Goal: Information Seeking & Learning: Learn about a topic

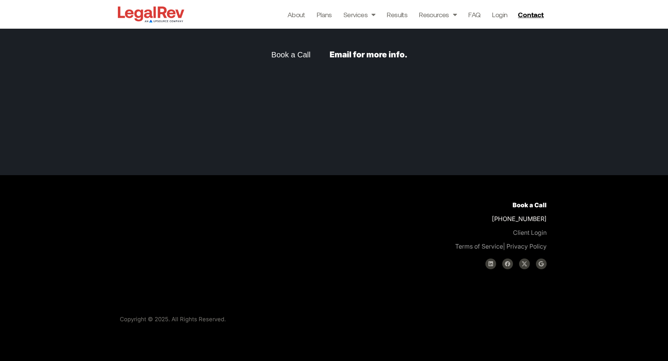
scroll to position [2219, 0]
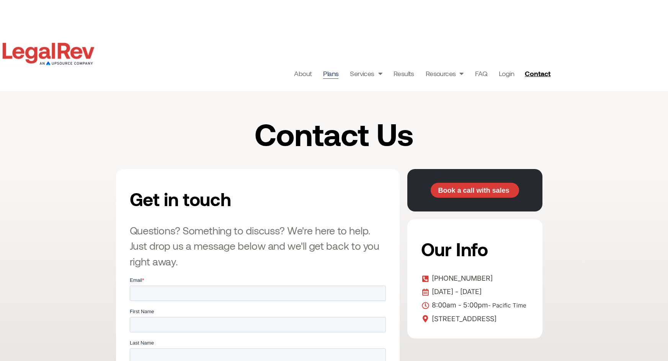
click at [333, 71] on link "Plans" at bounding box center [330, 73] width 15 height 11
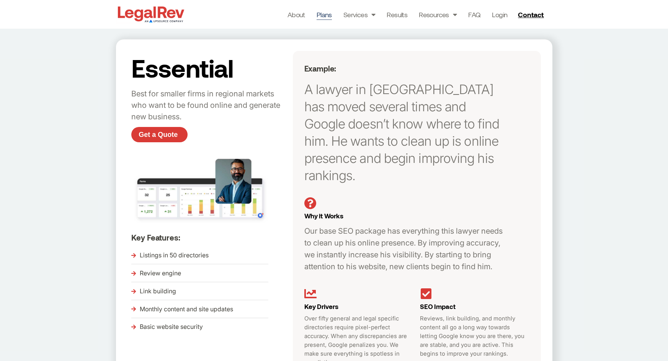
scroll to position [59, 0]
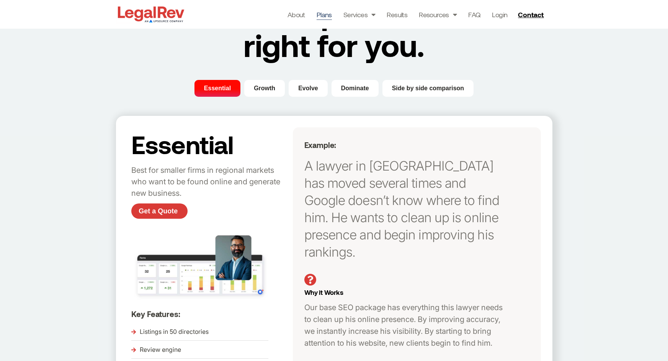
click at [263, 102] on div "Essential Growth Evolve Dominate Side by side comparison Essential Best for sma…" at bounding box center [334, 285] width 436 height 411
click at [264, 93] on span "Growth" at bounding box center [264, 88] width 21 height 9
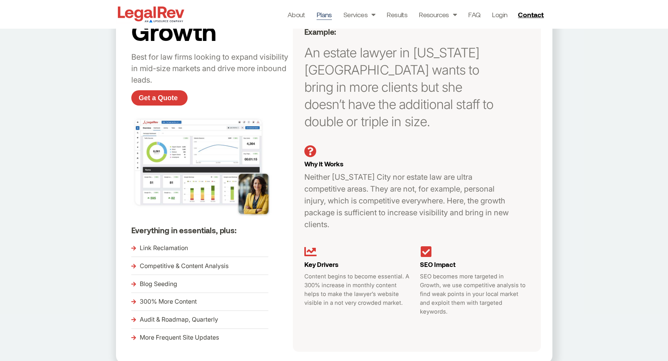
drag, startPoint x: 177, startPoint y: 299, endPoint x: 214, endPoint y: 224, distance: 83.0
click at [178, 298] on span "300% More Content" at bounding box center [167, 301] width 59 height 11
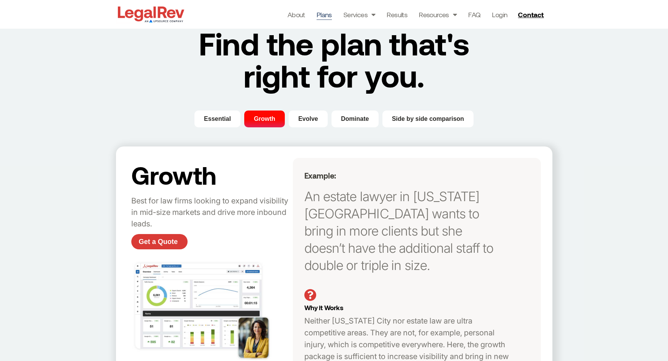
scroll to position [19, 0]
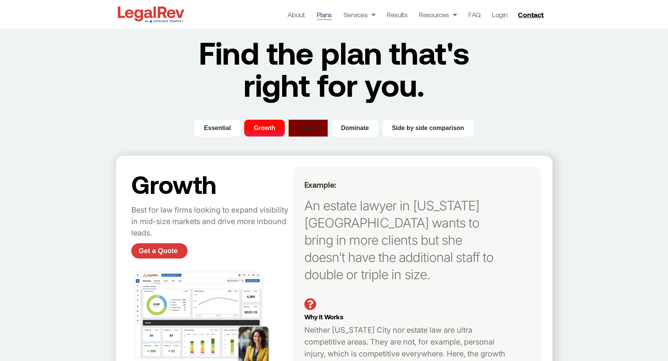
click at [309, 130] on span "Evolve" at bounding box center [308, 128] width 20 height 9
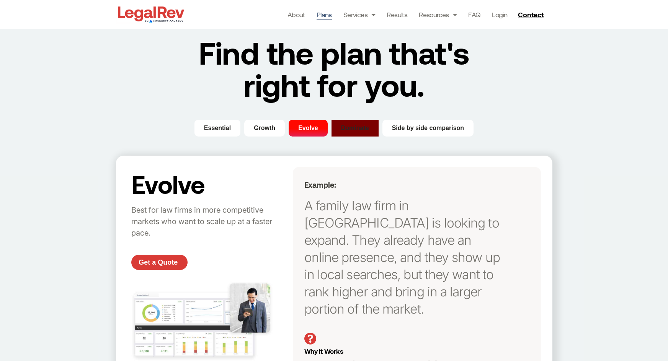
click at [334, 131] on button "Dominate" at bounding box center [354, 128] width 47 height 17
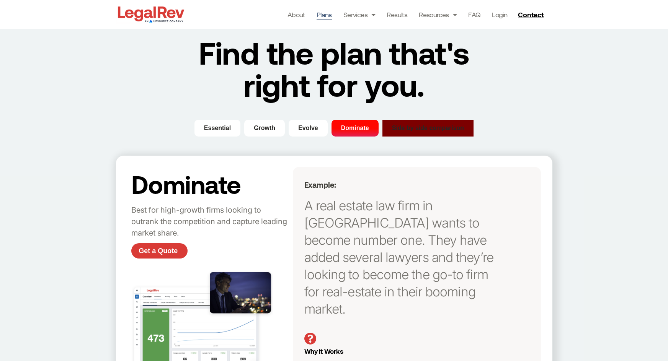
click at [400, 131] on span "Side by side comparison" at bounding box center [428, 128] width 72 height 9
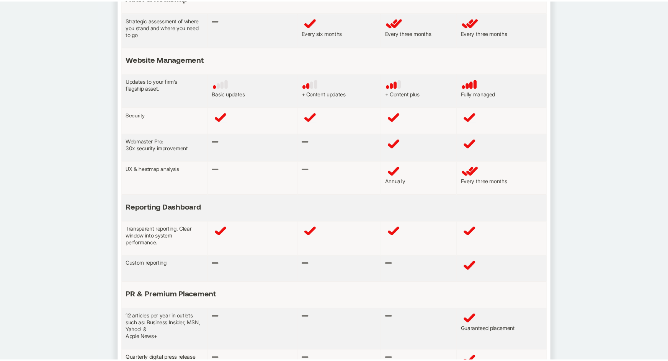
scroll to position [759, 0]
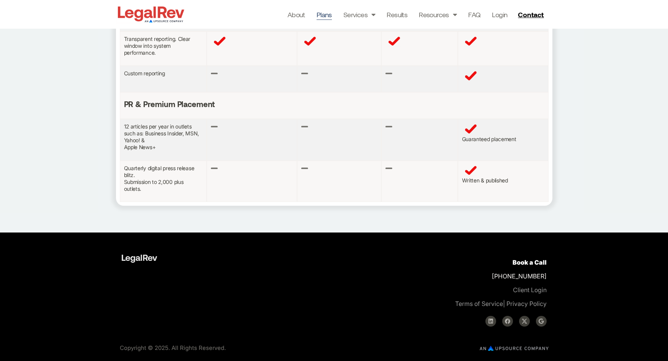
click at [178, 16] on img at bounding box center [151, 15] width 70 height 20
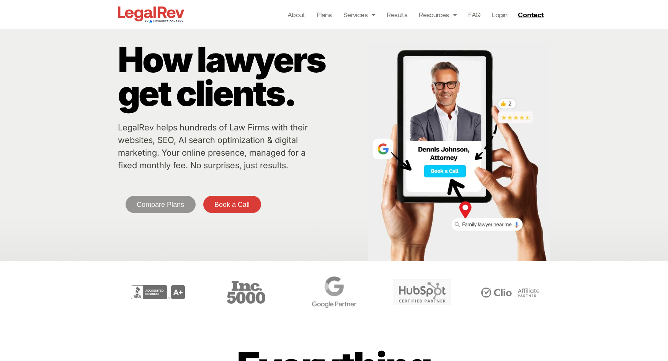
drag, startPoint x: 350, startPoint y: 242, endPoint x: 356, endPoint y: 220, distance: 22.9
click at [350, 242] on div "How lawyers get clients. LegalRev helps hundreds of Law Firms with their websit…" at bounding box center [241, 145] width 246 height 233
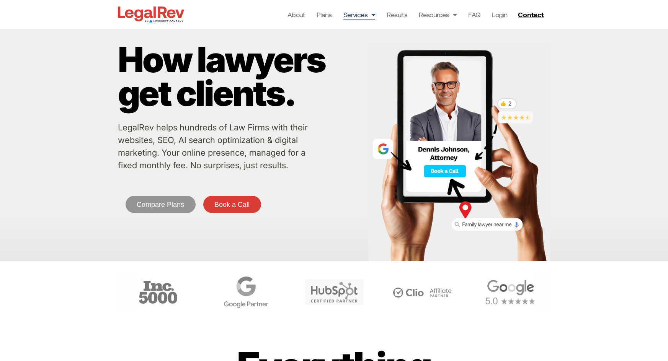
click at [350, 14] on link "Services" at bounding box center [359, 14] width 32 height 11
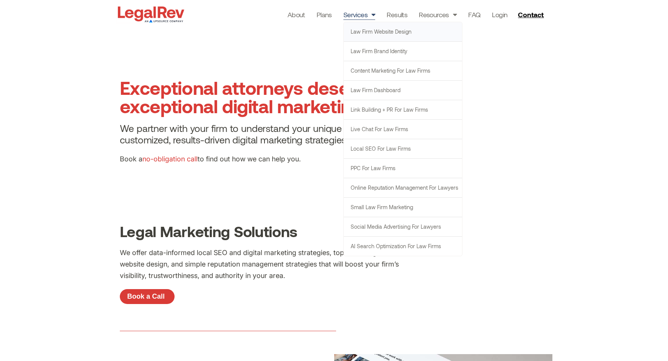
click at [374, 34] on link "Law Firm Website Design" at bounding box center [403, 31] width 118 height 19
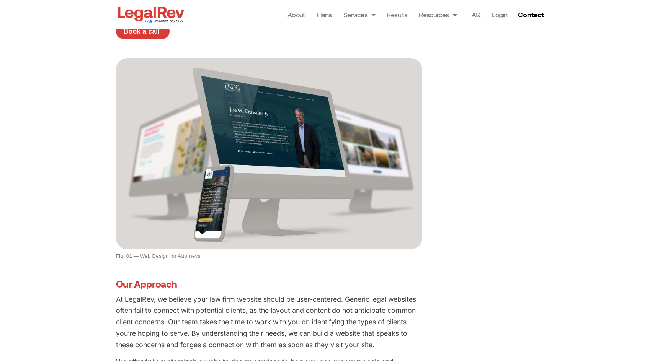
scroll to position [54, 0]
